Goal: Task Accomplishment & Management: Manage account settings

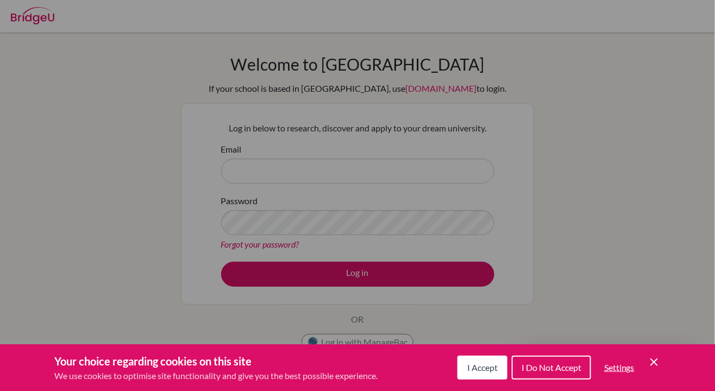
click at [24, 310] on div "Cookie Preferences" at bounding box center [357, 195] width 715 height 391
click at [658, 356] on icon "Cookie Control Close Icon" at bounding box center [653, 362] width 13 height 13
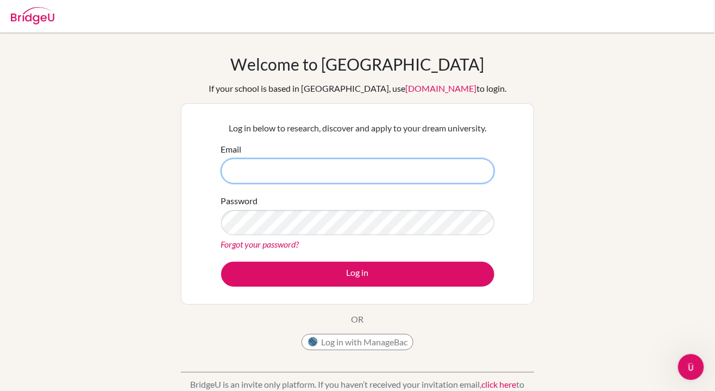
click at [457, 168] on input "Email" at bounding box center [357, 171] width 273 height 25
type input "M"
type input "maribelle.lim@sampoernaacademy.net"
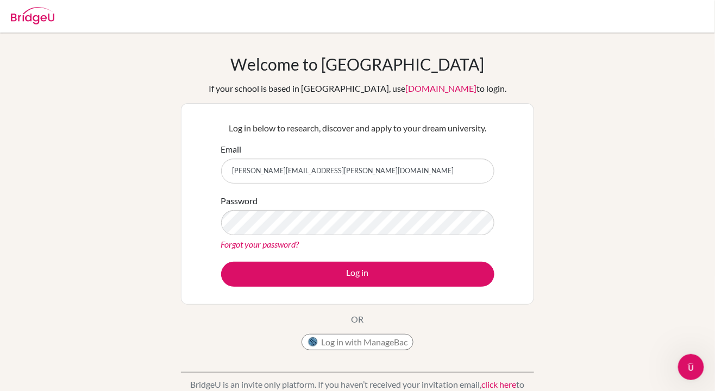
click at [224, 247] on link "Forgot your password?" at bounding box center [260, 244] width 78 height 10
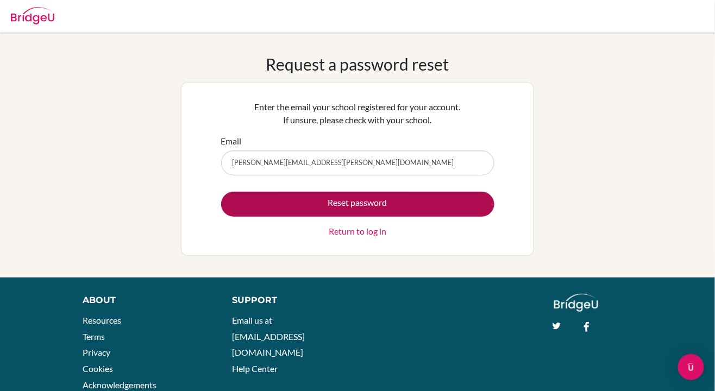
type input "maribelle.lim@sampoernaacademy.net"
click at [254, 192] on button "Reset password" at bounding box center [357, 204] width 273 height 25
click at [268, 207] on button "Reset password" at bounding box center [357, 204] width 273 height 25
click at [249, 210] on button "Reset password" at bounding box center [357, 204] width 273 height 25
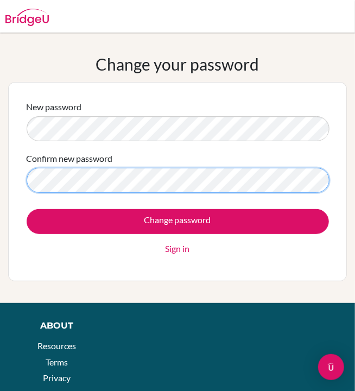
click at [27, 209] on input "Change password" at bounding box center [178, 221] width 302 height 25
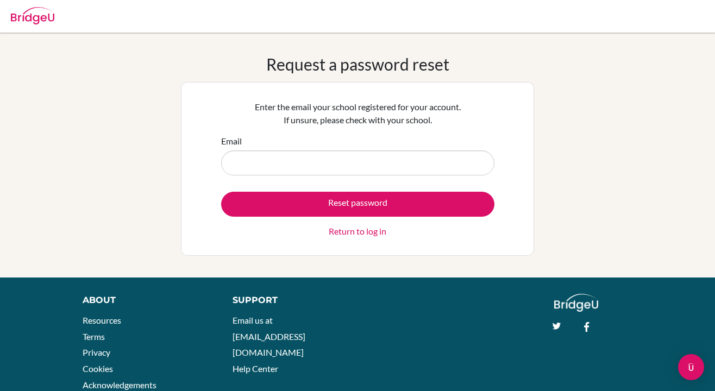
scroll to position [30, 0]
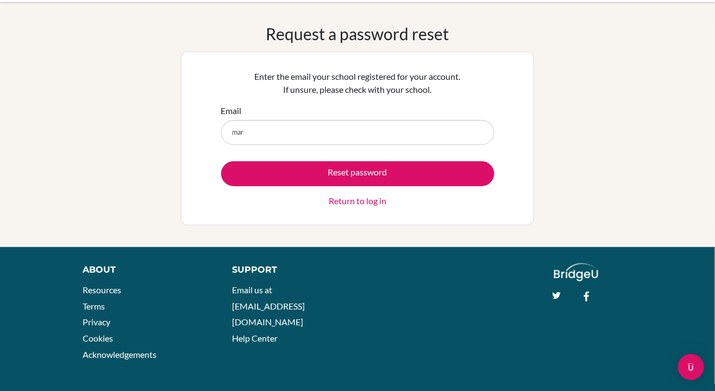
type input "[PERSON_NAME][EMAIL_ADDRESS][PERSON_NAME][DOMAIN_NAME]"
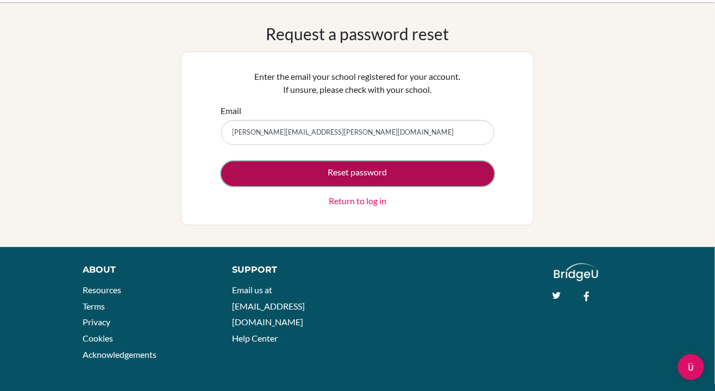
click at [460, 172] on button "Reset password" at bounding box center [357, 173] width 273 height 25
click at [465, 181] on button "Reset password" at bounding box center [357, 173] width 273 height 25
click at [453, 165] on button "Reset password" at bounding box center [357, 173] width 273 height 25
click at [452, 173] on button "Reset password" at bounding box center [357, 173] width 273 height 25
click at [462, 179] on button "Reset password" at bounding box center [357, 173] width 273 height 25
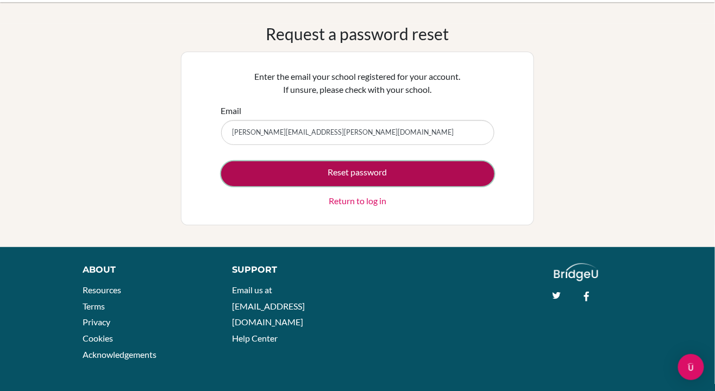
click at [461, 169] on button "Reset password" at bounding box center [357, 173] width 273 height 25
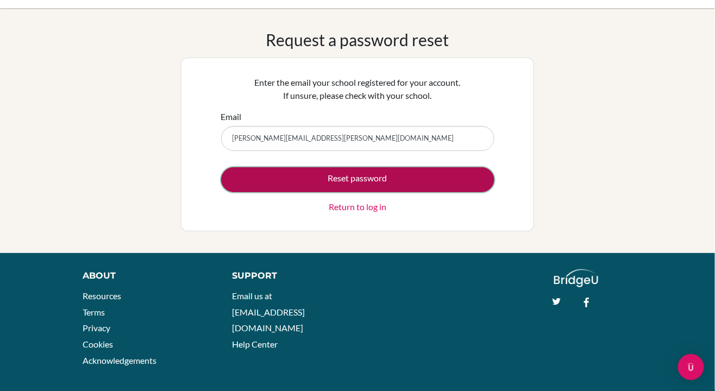
scroll to position [0, 0]
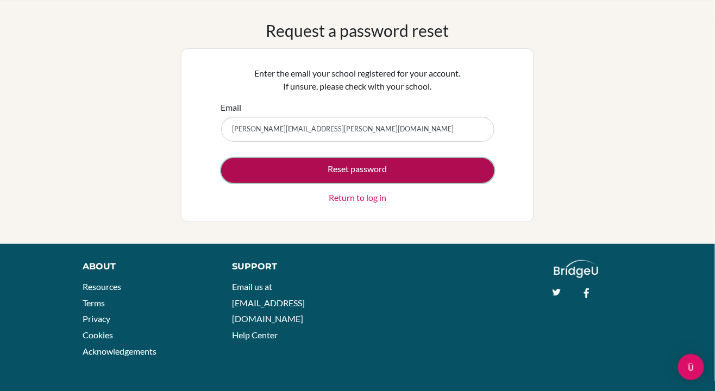
click at [474, 174] on button "Reset password" at bounding box center [357, 170] width 273 height 25
click at [468, 172] on button "Reset password" at bounding box center [357, 170] width 273 height 25
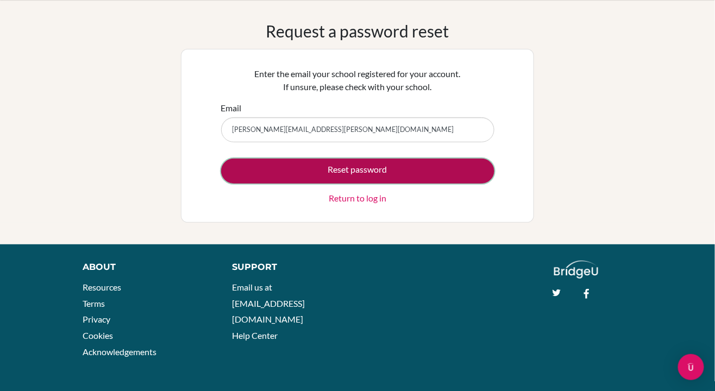
scroll to position [33, 0]
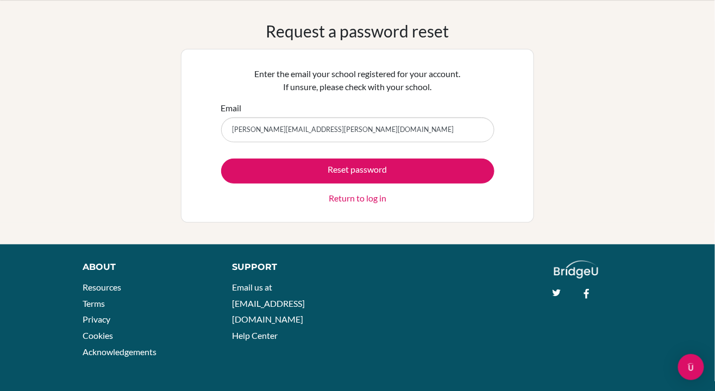
click at [365, 194] on link "Return to log in" at bounding box center [358, 198] width 58 height 13
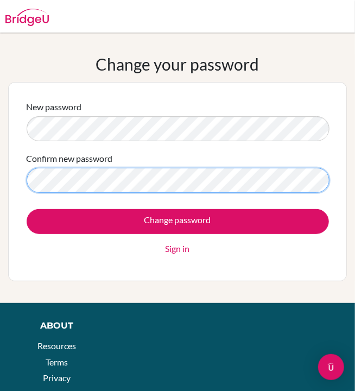
click at [27, 209] on input "Change password" at bounding box center [178, 221] width 302 height 25
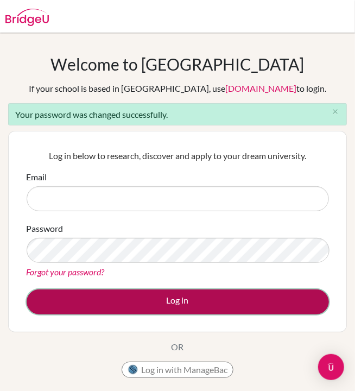
click at [263, 296] on button "Log in" at bounding box center [178, 301] width 302 height 25
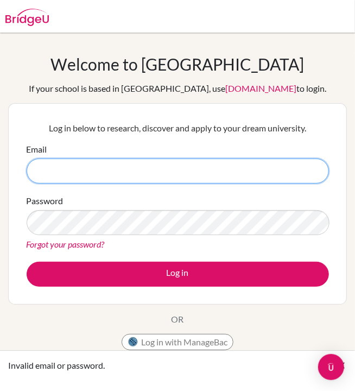
click at [218, 166] on input "Email" at bounding box center [178, 171] width 302 height 25
type input "maribelle.lim@sampoernaacademy.net"
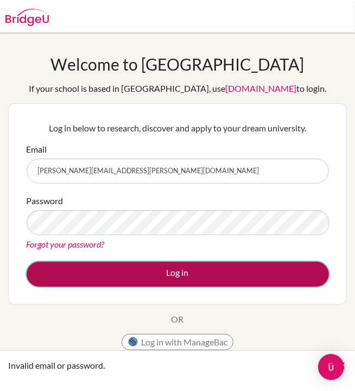
click at [220, 272] on button "Log in" at bounding box center [178, 274] width 302 height 25
